Goal: Find contact information: Find contact information

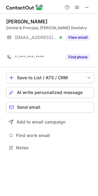
scroll to position [133, 98]
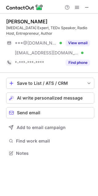
scroll to position [149, 98]
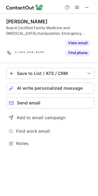
scroll to position [129, 98]
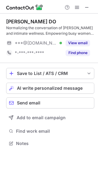
scroll to position [139, 98]
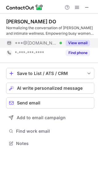
click at [71, 41] on button "View email" at bounding box center [77, 43] width 24 height 6
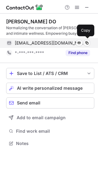
click at [50, 46] on div "drbgreenleaf@gmail.com Verified Send email Copy" at bounding box center [48, 43] width 84 height 10
click at [54, 44] on span "drbgreenleaf@gmail.com" at bounding box center [50, 43] width 70 height 6
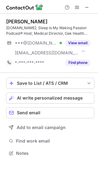
scroll to position [149, 98]
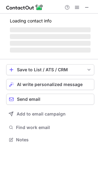
scroll to position [149, 98]
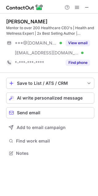
scroll to position [149, 98]
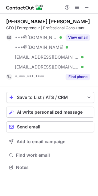
scroll to position [163, 98]
